Goal: Book appointment/travel/reservation

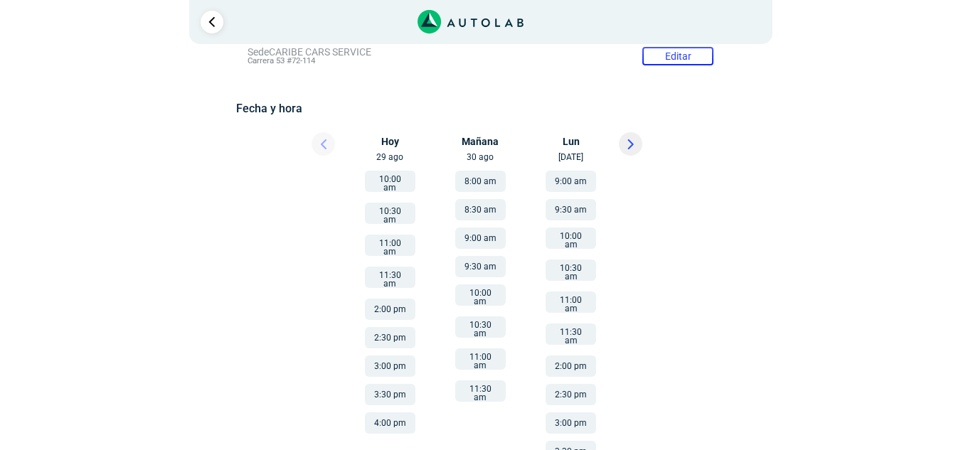
scroll to position [147, 0]
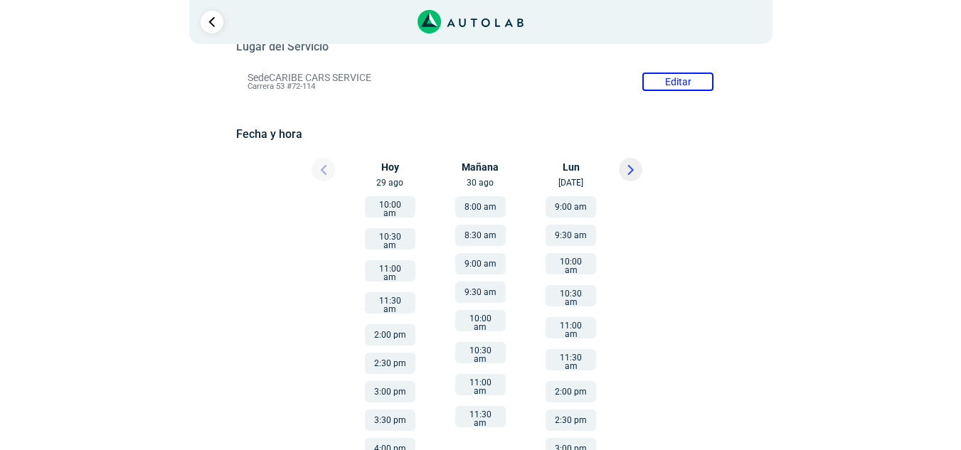
click at [501, 265] on button "9:00 am" at bounding box center [480, 263] width 51 height 21
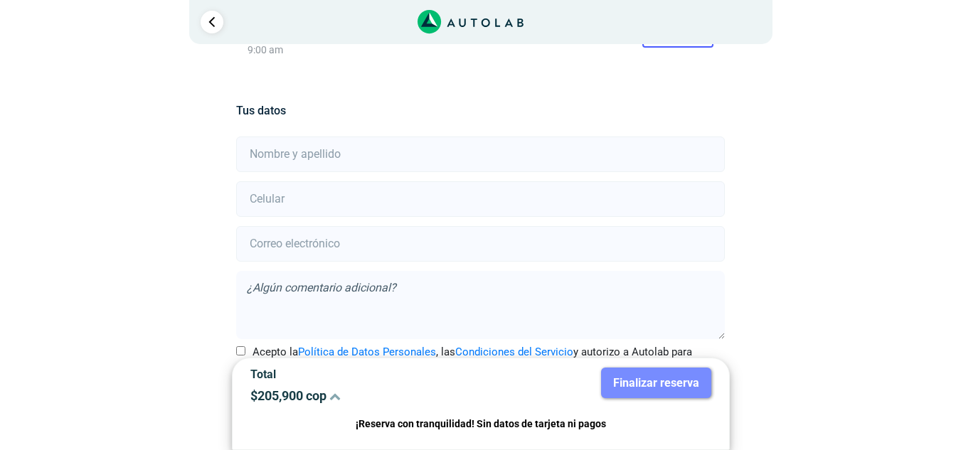
scroll to position [323, 0]
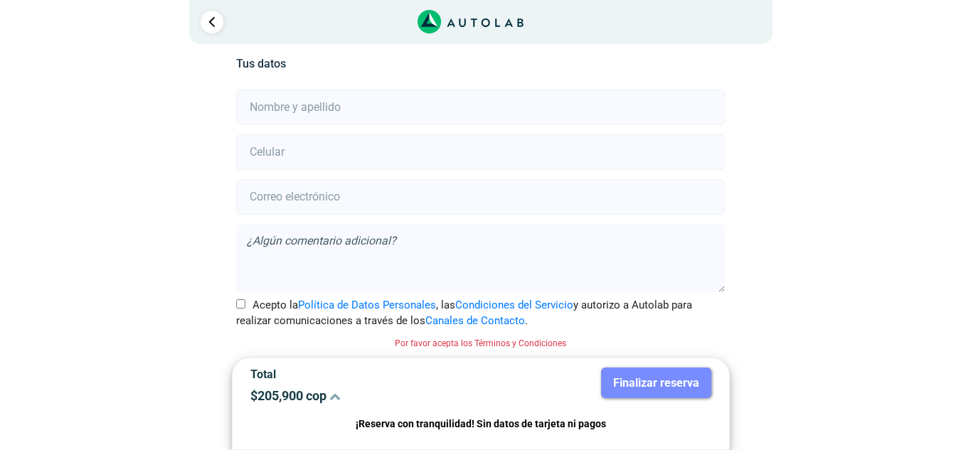
click at [237, 306] on input "Acepto la Política de Datos Personales , las Condiciones del Servicio y autoriz…" at bounding box center [240, 304] width 9 height 9
checkbox input "true"
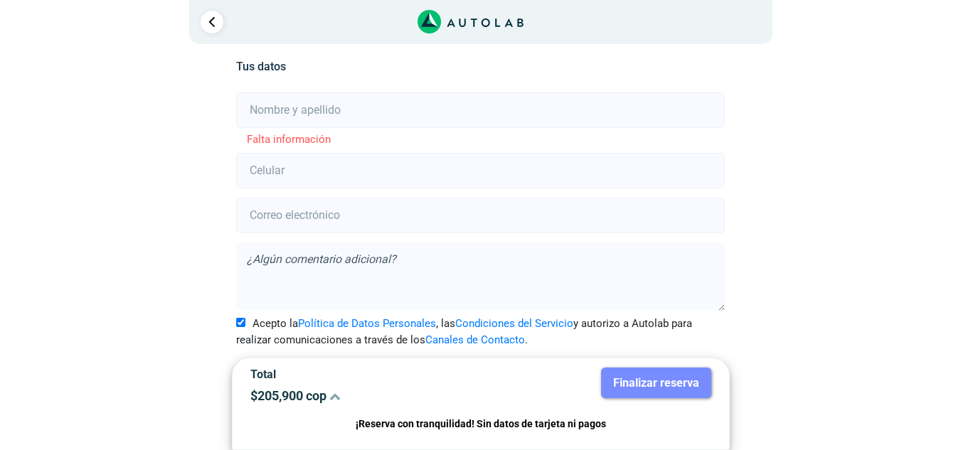
click at [311, 116] on input "text" at bounding box center [480, 111] width 489 height 36
type input "C"
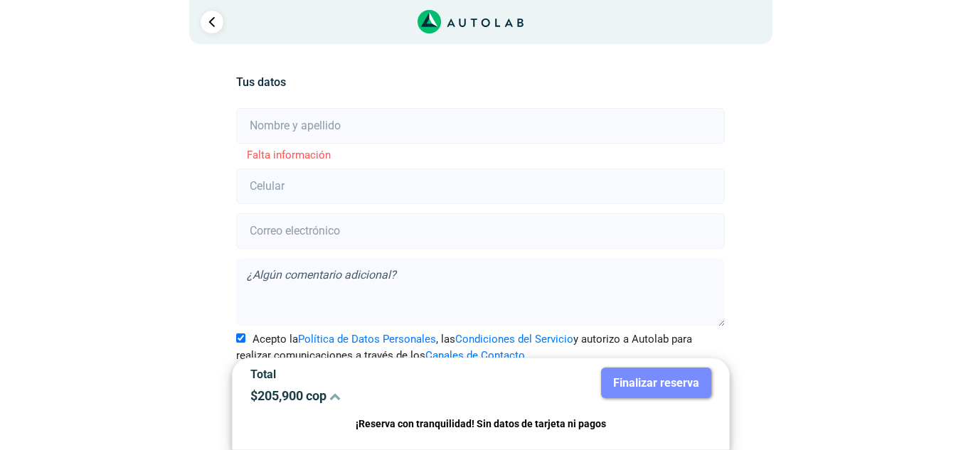
scroll to position [320, 0]
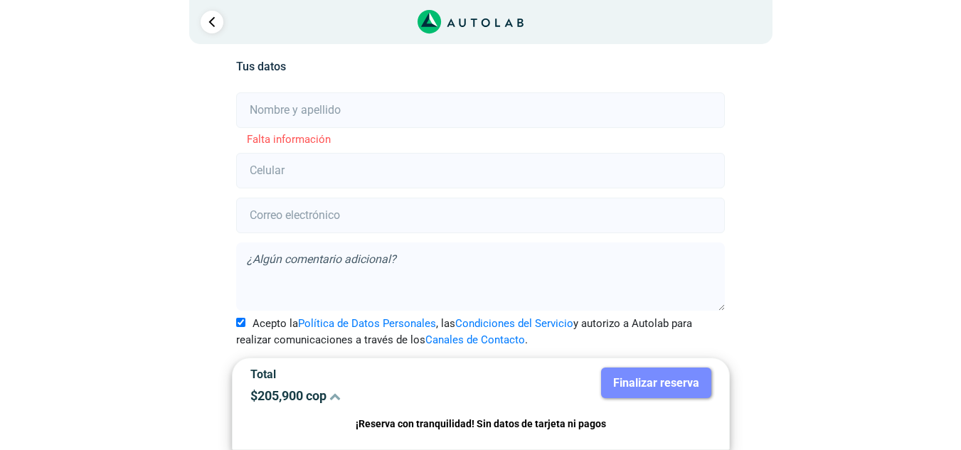
click at [321, 107] on input "text" at bounding box center [480, 111] width 489 height 36
type input "[PERSON_NAME]"
type input "3174794061"
click at [416, 220] on input "email" at bounding box center [480, 216] width 489 height 36
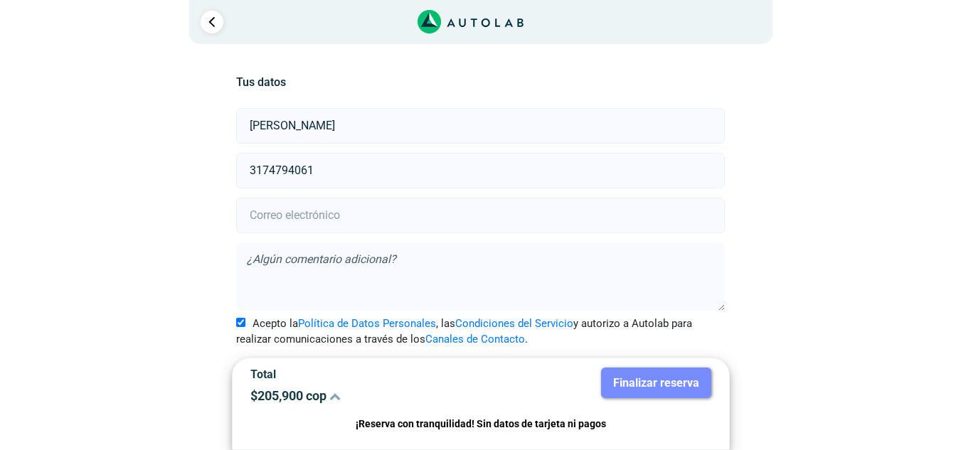
click at [353, 211] on input "email" at bounding box center [480, 216] width 489 height 36
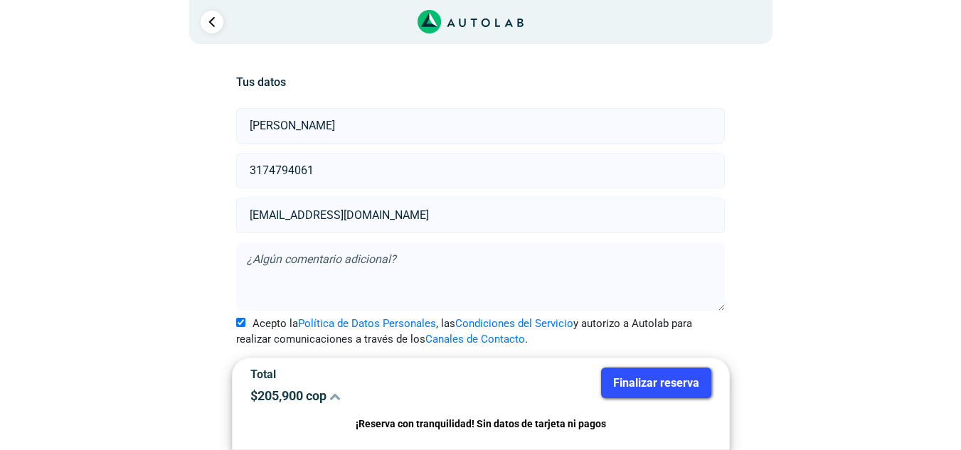
type input "[EMAIL_ADDRESS][DOMAIN_NAME]"
click at [653, 378] on button "Finalizar reserva" at bounding box center [656, 383] width 110 height 31
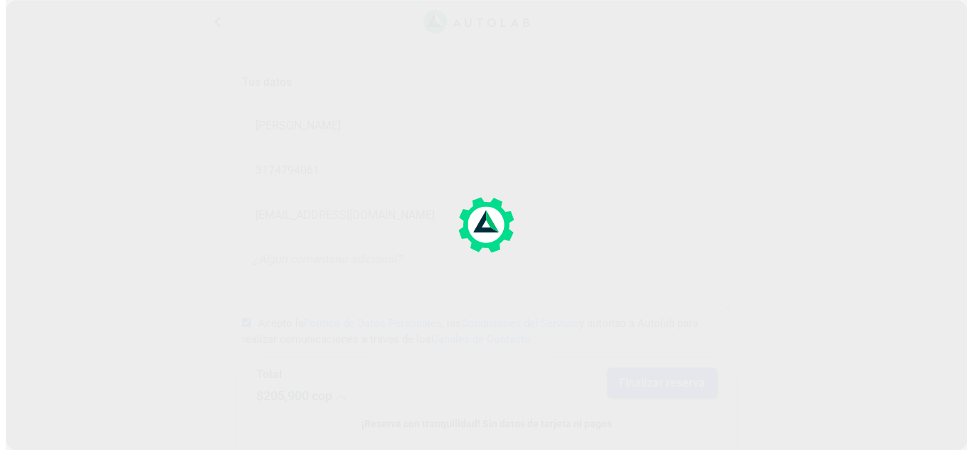
scroll to position [0, 0]
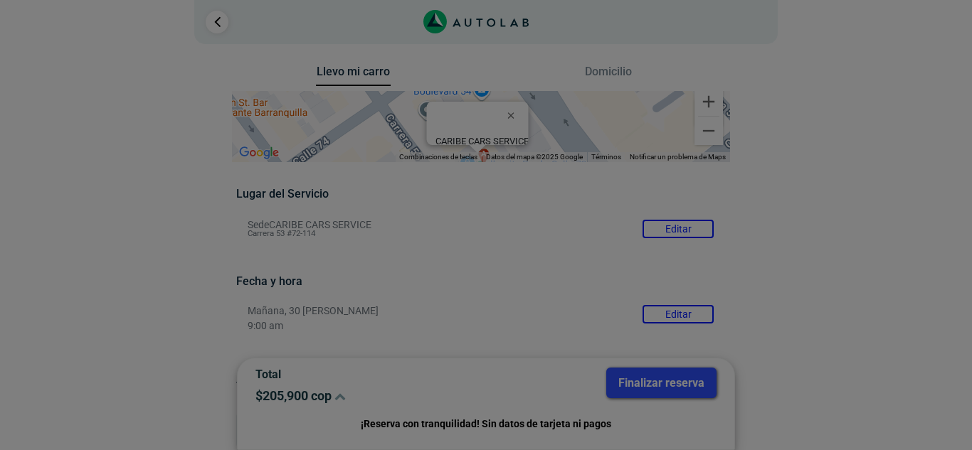
click at [876, 305] on div at bounding box center [486, 225] width 972 height 450
click at [771, 280] on div at bounding box center [486, 225] width 972 height 450
click at [314, 263] on div at bounding box center [486, 225] width 972 height 450
click at [815, 253] on div at bounding box center [486, 225] width 972 height 450
click at [815, 251] on div at bounding box center [486, 225] width 972 height 450
